Goal: Information Seeking & Learning: Learn about a topic

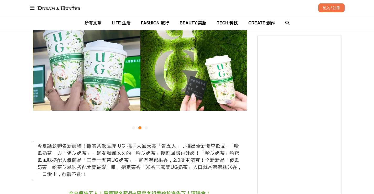
scroll to position [0, 214]
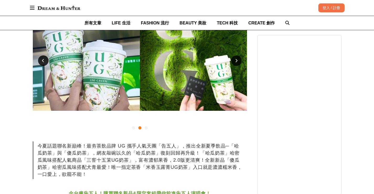
click at [45, 64] on div at bounding box center [43, 60] width 10 height 10
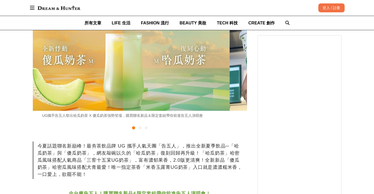
scroll to position [0, 0]
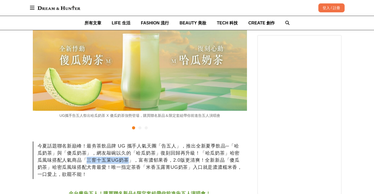
drag, startPoint x: 79, startPoint y: 160, endPoint x: 119, endPoint y: 160, distance: 39.9
click at [119, 160] on div "今夏話題聯名新巔峰！最夯茶飲品牌 UG 攜手人氣天團「告五人」，推出全新夏季飲品─「哈瓜奶茶」與「傻瓜奶茶」，網友敲碗以久的「哈瓜奶茶」復刻回歸再升級！「哈瓜…" at bounding box center [140, 160] width 214 height 38
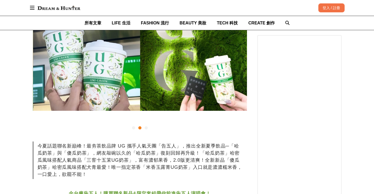
scroll to position [0, 214]
drag, startPoint x: 130, startPoint y: 167, endPoint x: 175, endPoint y: 170, distance: 45.5
click at [175, 170] on div "今夏話題聯名新巔峰！最夯茶飲品牌 UG 攜手人氣天團「告五人」，推出全新夏季飲品─「哈瓜奶茶」與「傻瓜奶茶」，網友敲碗以久的「哈瓜奶茶」復刻回歸再升級！「哈瓜…" at bounding box center [140, 160] width 214 height 38
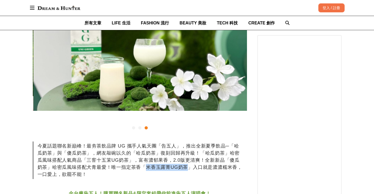
scroll to position [0, 428]
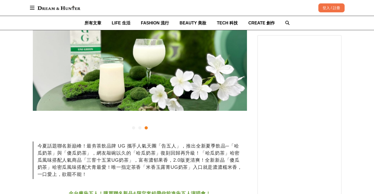
click at [94, 165] on div "今夏話題聯名新巔峰！最夯茶飲品牌 UG 攜手人氣天團「告五人」，推出全新夏季飲品─「哈瓜奶茶」與「傻瓜奶茶」，網友敲碗以久的「哈瓜奶茶」復刻回歸再升級！「哈瓜…" at bounding box center [140, 160] width 214 height 38
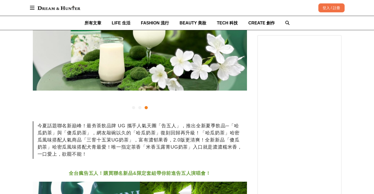
scroll to position [210, 0]
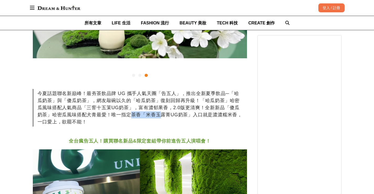
drag, startPoint x: 117, startPoint y: 115, endPoint x: 147, endPoint y: 115, distance: 29.7
click at [147, 115] on div "今夏話題聯名新巔峰！最夯茶飲品牌 UG 攜手人氣天團「告五人」，推出全新夏季飲品─「哈瓜奶茶」與「傻瓜奶茶」，網友敲碗以久的「哈瓜奶茶」復刻回歸再升級！「哈瓜…" at bounding box center [140, 108] width 214 height 38
click at [148, 125] on div "今夏話題聯名新巔峰！最夯茶飲品牌 UG 攜手人氣天團「告五人」，推出全新夏季飲品─「哈瓜奶茶」與「傻瓜奶茶」，網友敲碗以久的「哈瓜奶茶」復刻回歸再升級！「哈瓜…" at bounding box center [140, 108] width 214 height 38
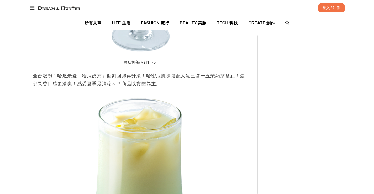
scroll to position [0, 428]
drag, startPoint x: 181, startPoint y: 76, endPoint x: 240, endPoint y: 70, distance: 59.9
click at [240, 70] on div "全台瘋告五人！購買聯名新品&限定套組帶你前進告五人演唱會！ 全台瘋告五人！UG推出限量「哈瓜X傻瓜」套組，一組兩杯，一次品嚐兩種風味，數量有限，售完為止！7/…" at bounding box center [140, 48] width 214 height 1030
click at [193, 125] on img at bounding box center [139, 188] width 107 height 192
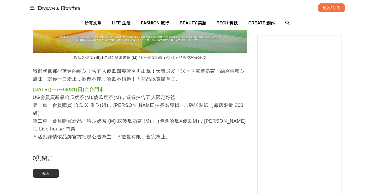
click at [85, 91] on strong "[DATE](一)～08/31(日)全台門市" at bounding box center [68, 89] width 71 height 5
